Goal: Task Accomplishment & Management: Use online tool/utility

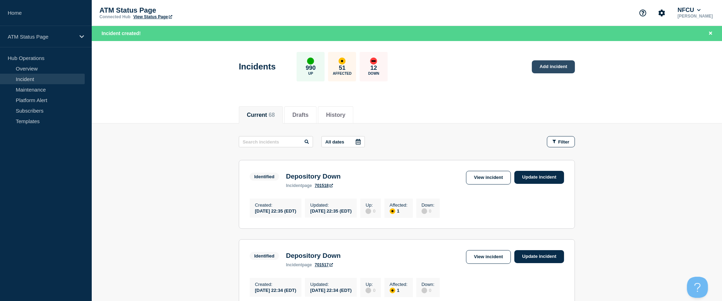
click at [558, 68] on link "Add incident" at bounding box center [553, 66] width 43 height 13
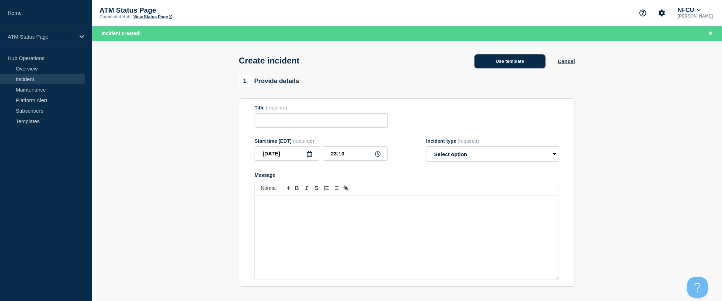
click at [530, 64] on button "Use template" at bounding box center [510, 61] width 71 height 14
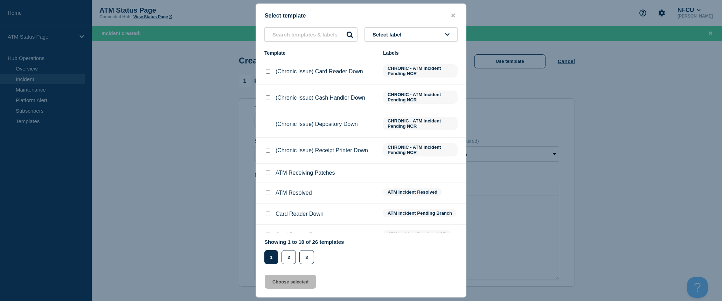
scroll to position [51, 0]
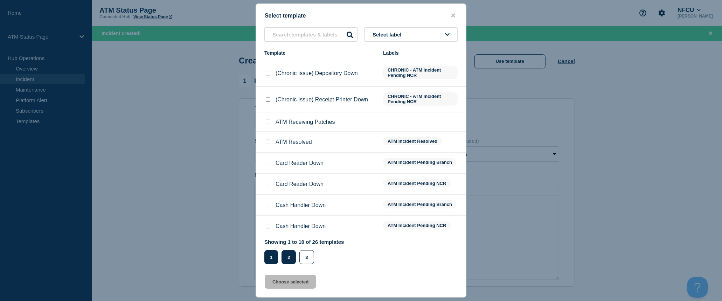
click at [290, 252] on button "2" at bounding box center [289, 257] width 14 height 14
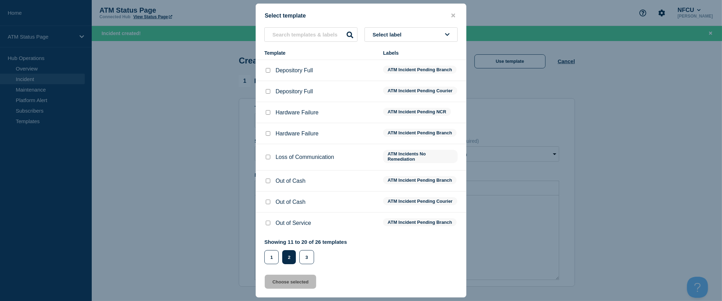
scroll to position [0, 0]
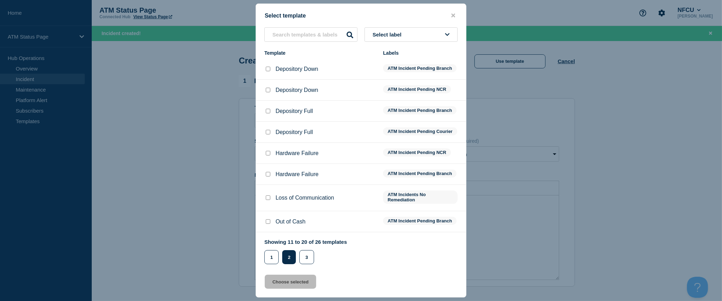
click at [267, 69] on input "Depository Down checkbox" at bounding box center [268, 69] width 5 height 5
checkbox input "true"
click at [299, 284] on button "Choose selected" at bounding box center [290, 281] width 51 height 14
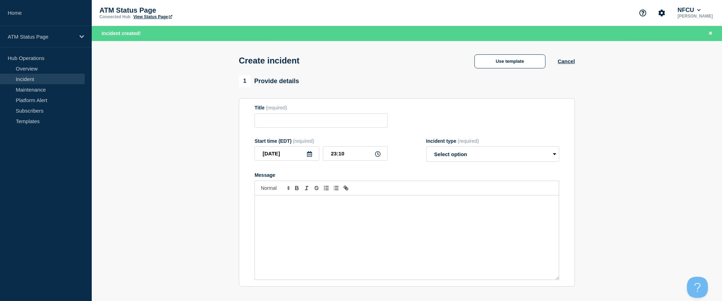
type input "Depository Down"
select select "identified"
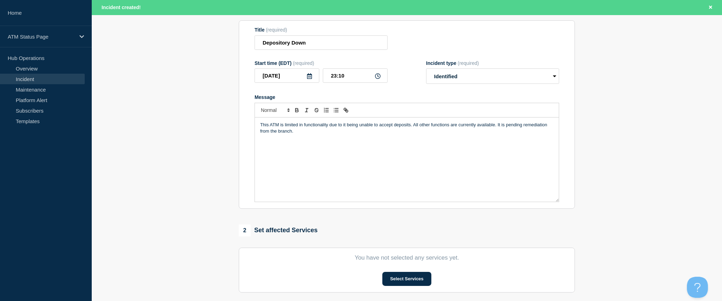
scroll to position [156, 0]
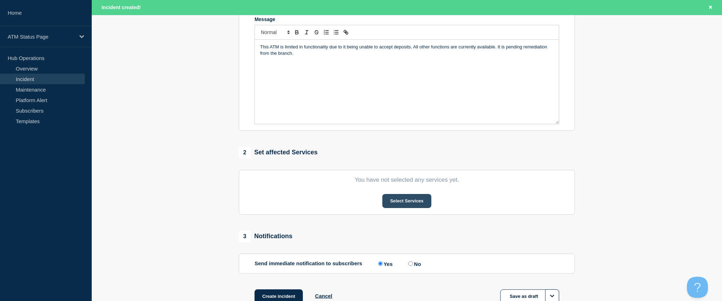
click at [407, 204] on button "Select Services" at bounding box center [406, 201] width 49 height 14
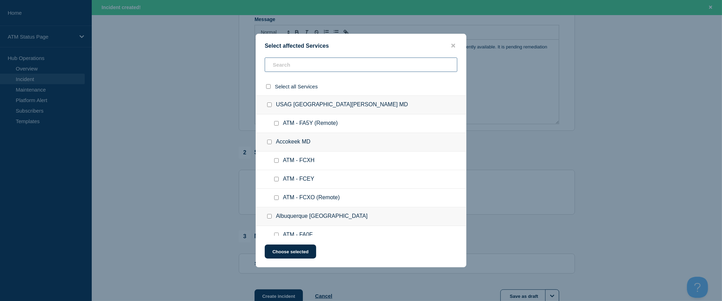
click at [309, 68] on input "text" at bounding box center [361, 64] width 193 height 14
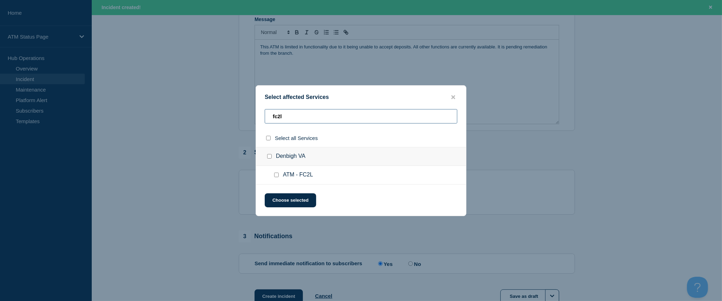
type input "fc2l"
click at [270, 141] on div at bounding box center [270, 137] width 10 height 7
click at [269, 139] on input "select all checkbox" at bounding box center [268, 138] width 5 height 5
checkbox input "true"
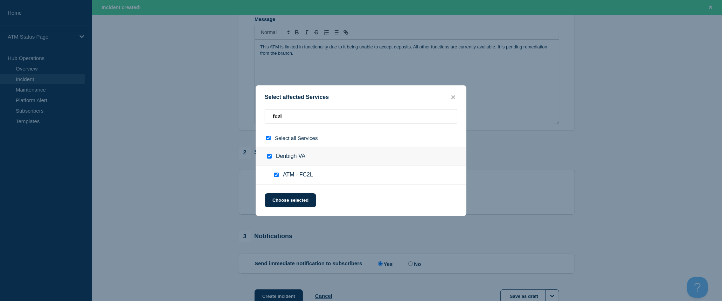
checkbox input "true"
click at [292, 202] on button "Choose selected" at bounding box center [290, 200] width 51 height 14
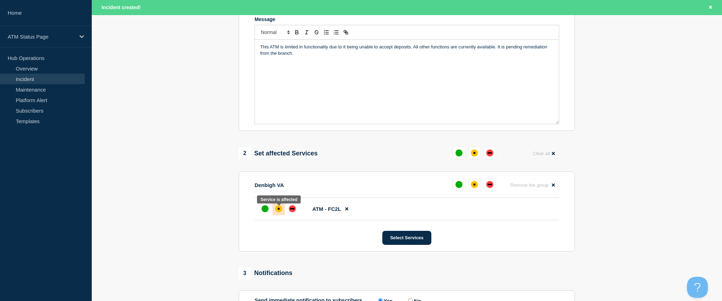
click at [278, 208] on div "affected" at bounding box center [278, 208] width 7 height 7
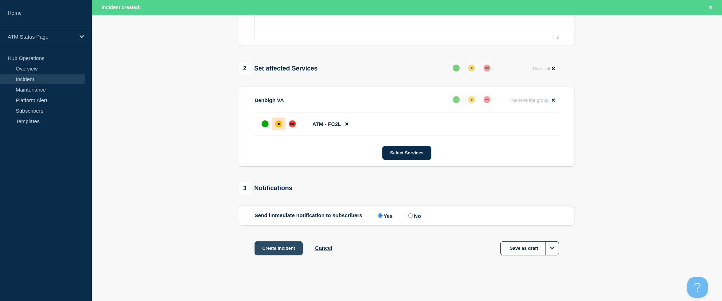
click at [280, 242] on button "Create incident" at bounding box center [279, 248] width 48 height 14
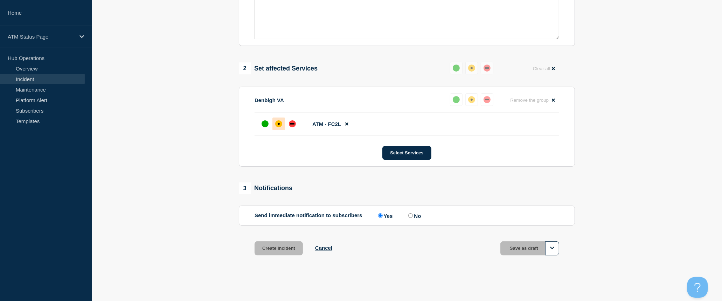
scroll to position [228, 0]
